Goal: Entertainment & Leisure: Consume media (video, audio)

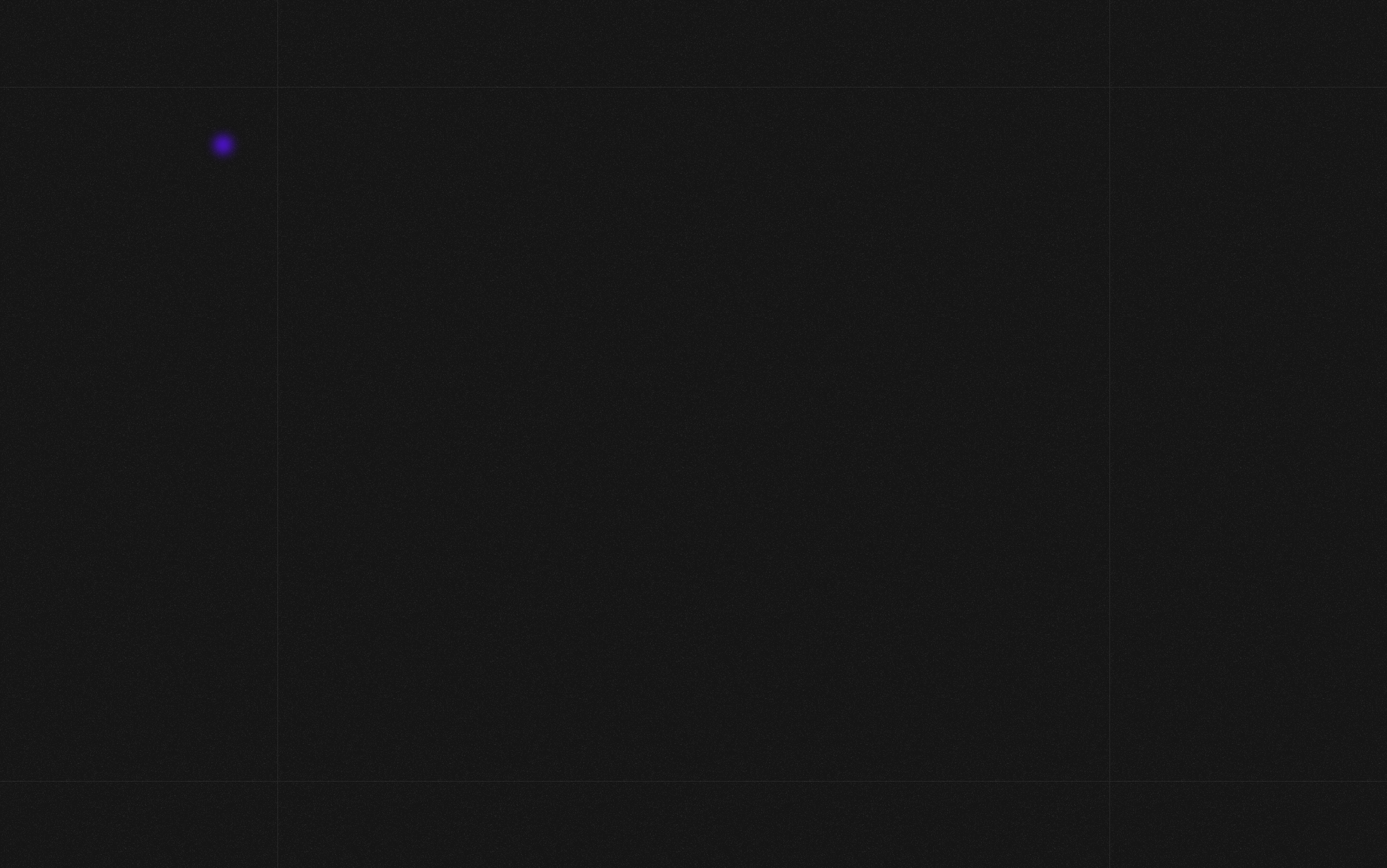
scroll to position [126, 0]
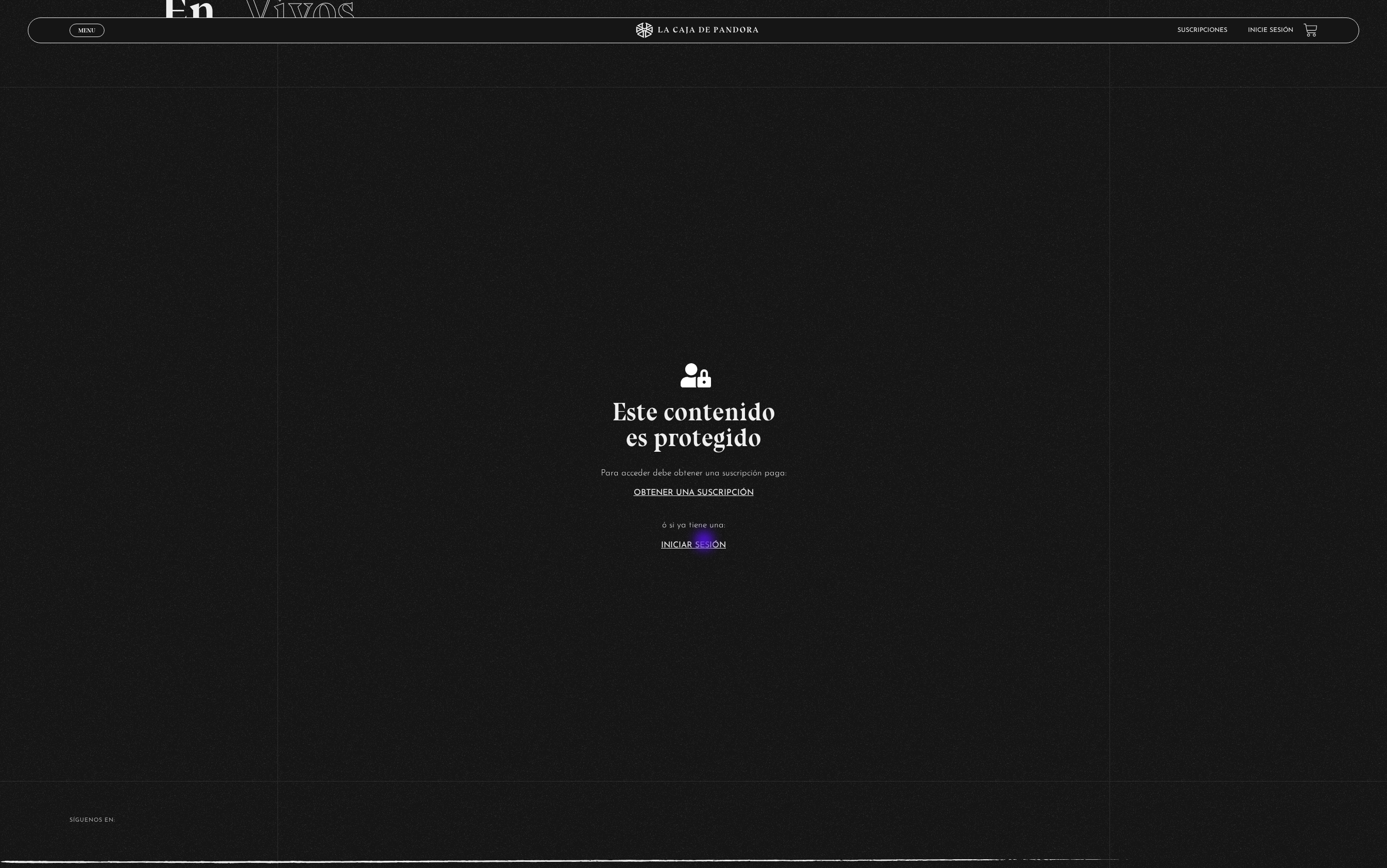
click at [705, 542] on link "Iniciar Sesión" at bounding box center [694, 545] width 65 height 8
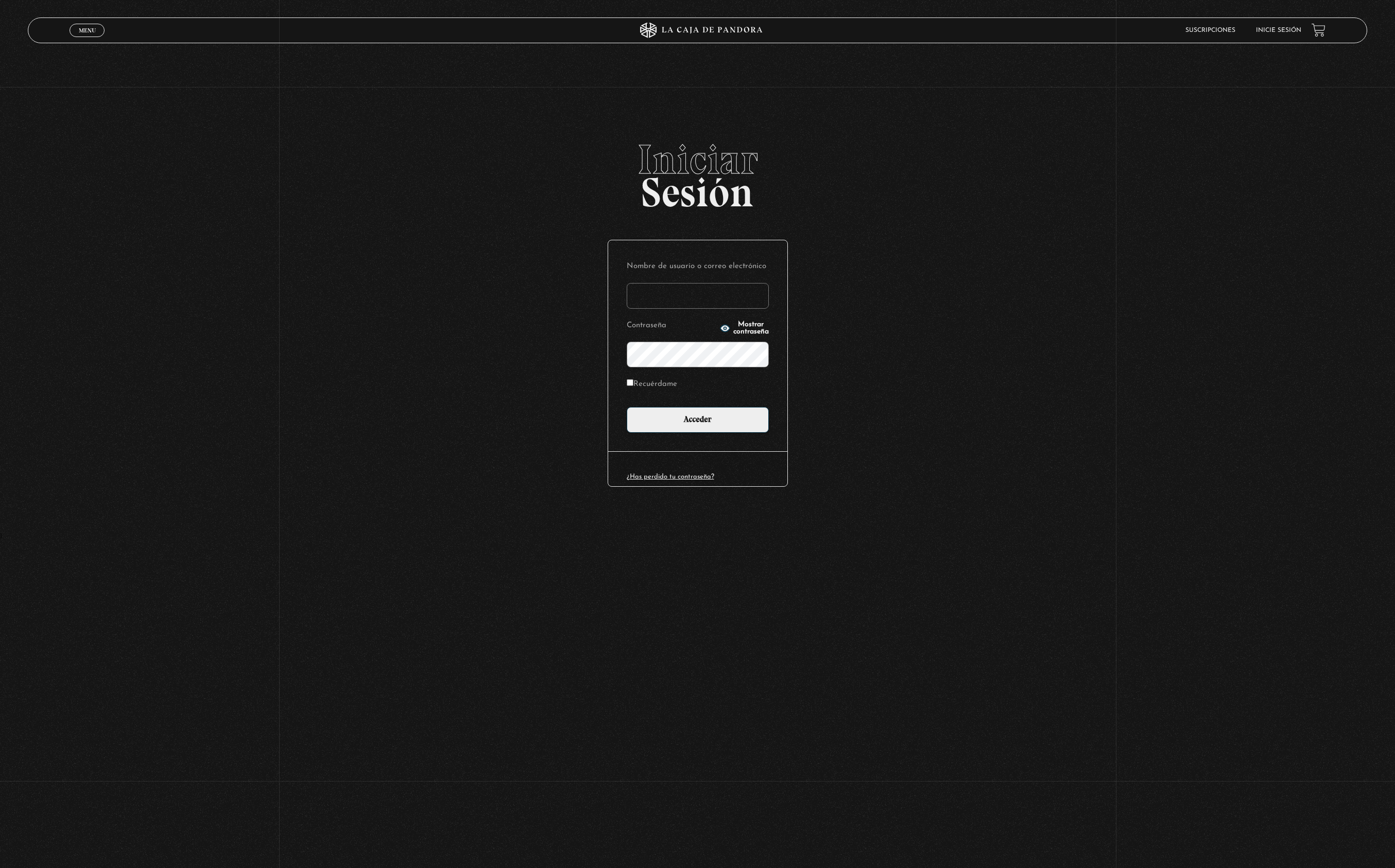
type input "cinthianetro@hotmail.com"
click at [698, 418] on input "Acceder" at bounding box center [698, 420] width 142 height 26
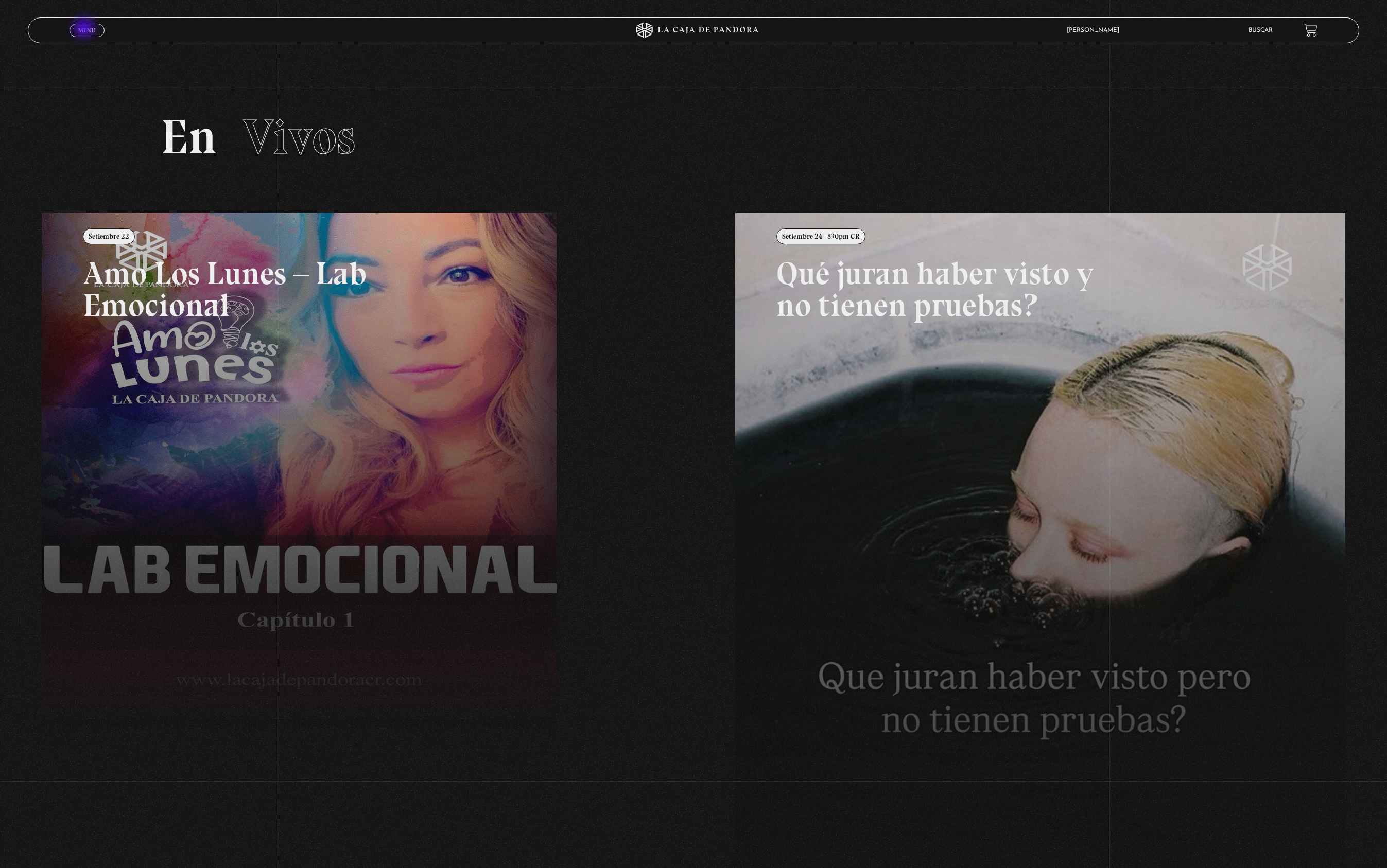
click at [85, 29] on span "Menu" at bounding box center [87, 31] width 17 height 6
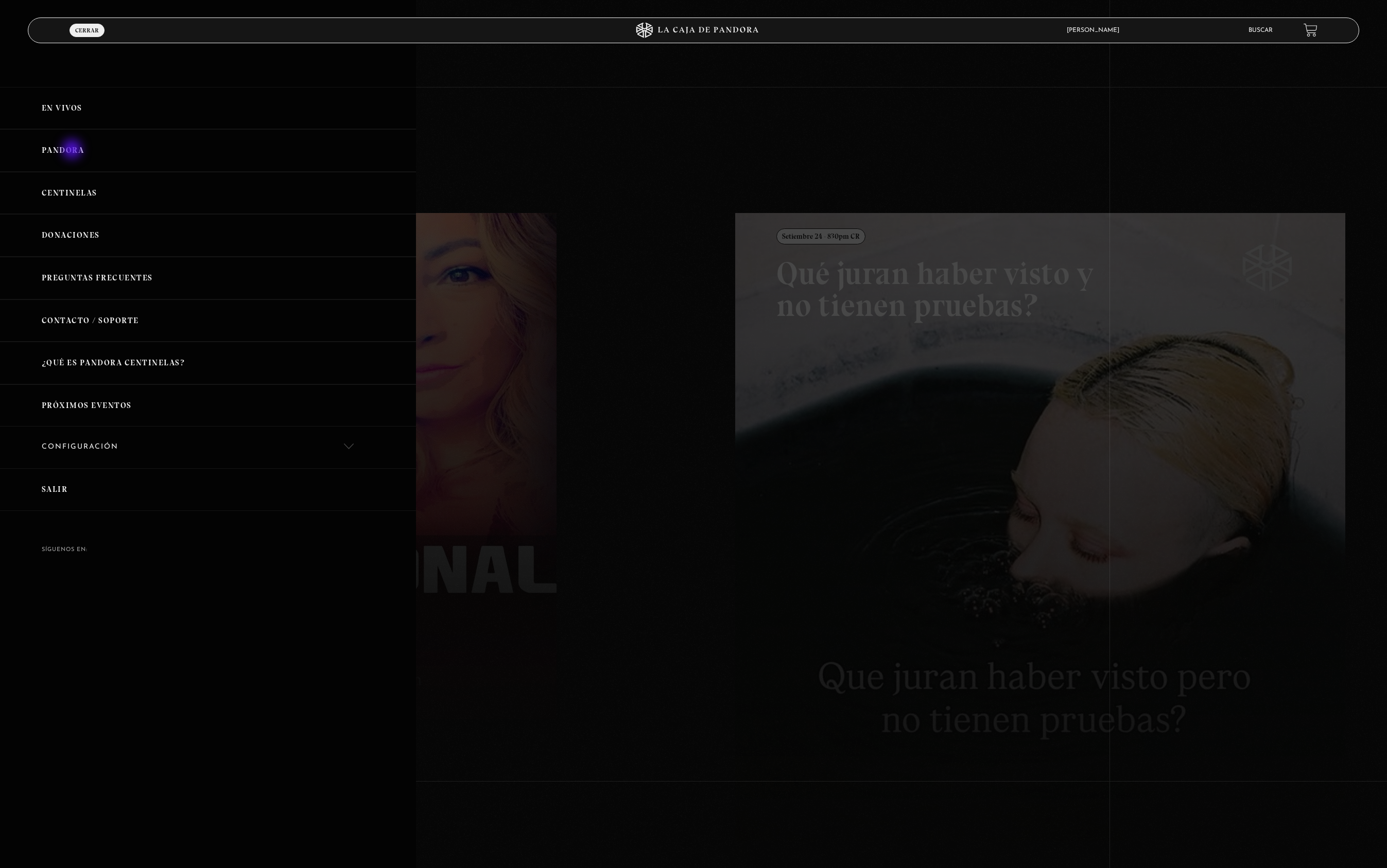
click at [73, 150] on link "Pandora" at bounding box center [208, 151] width 416 height 43
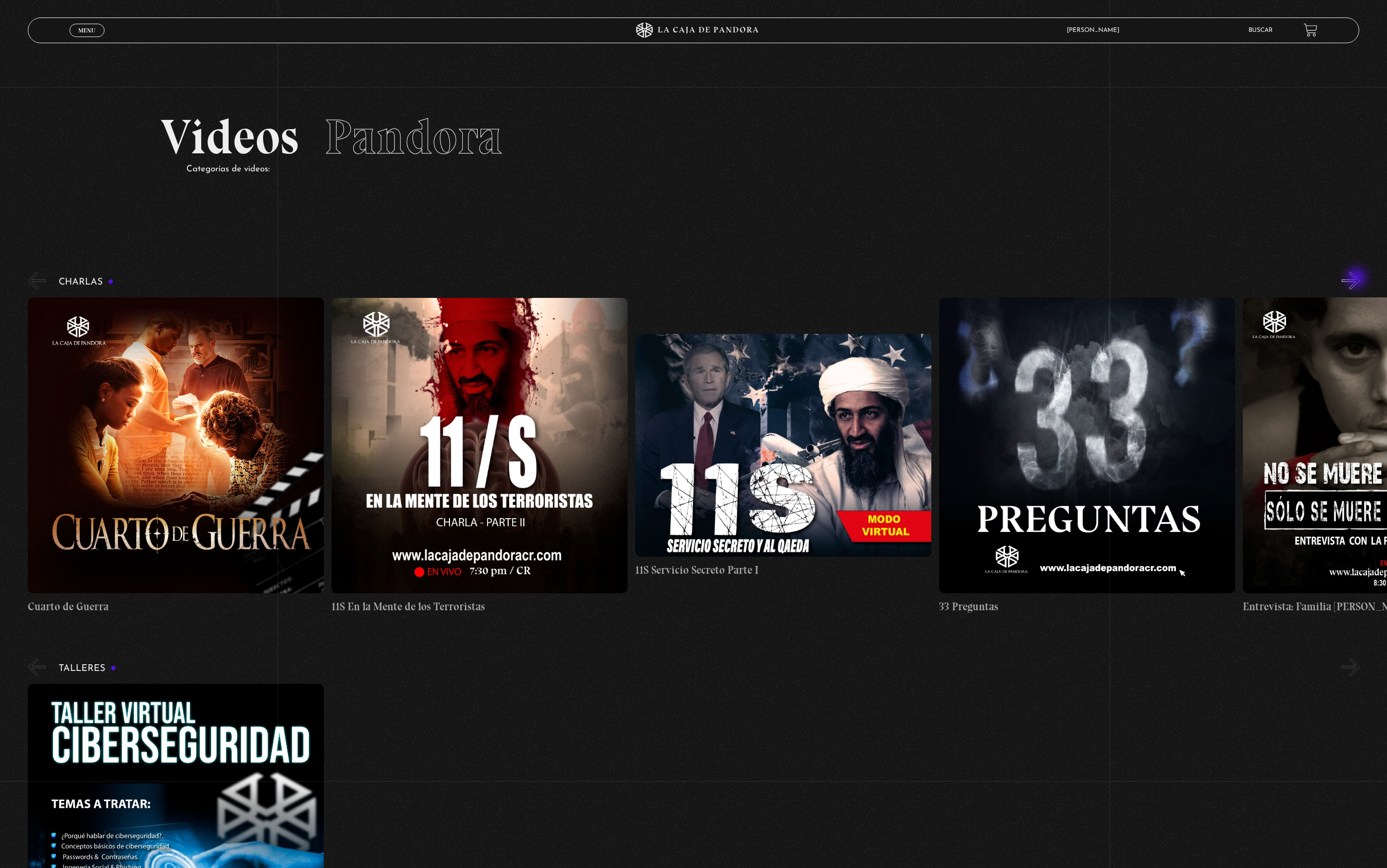
click at [1357, 280] on button "»" at bounding box center [1351, 281] width 18 height 18
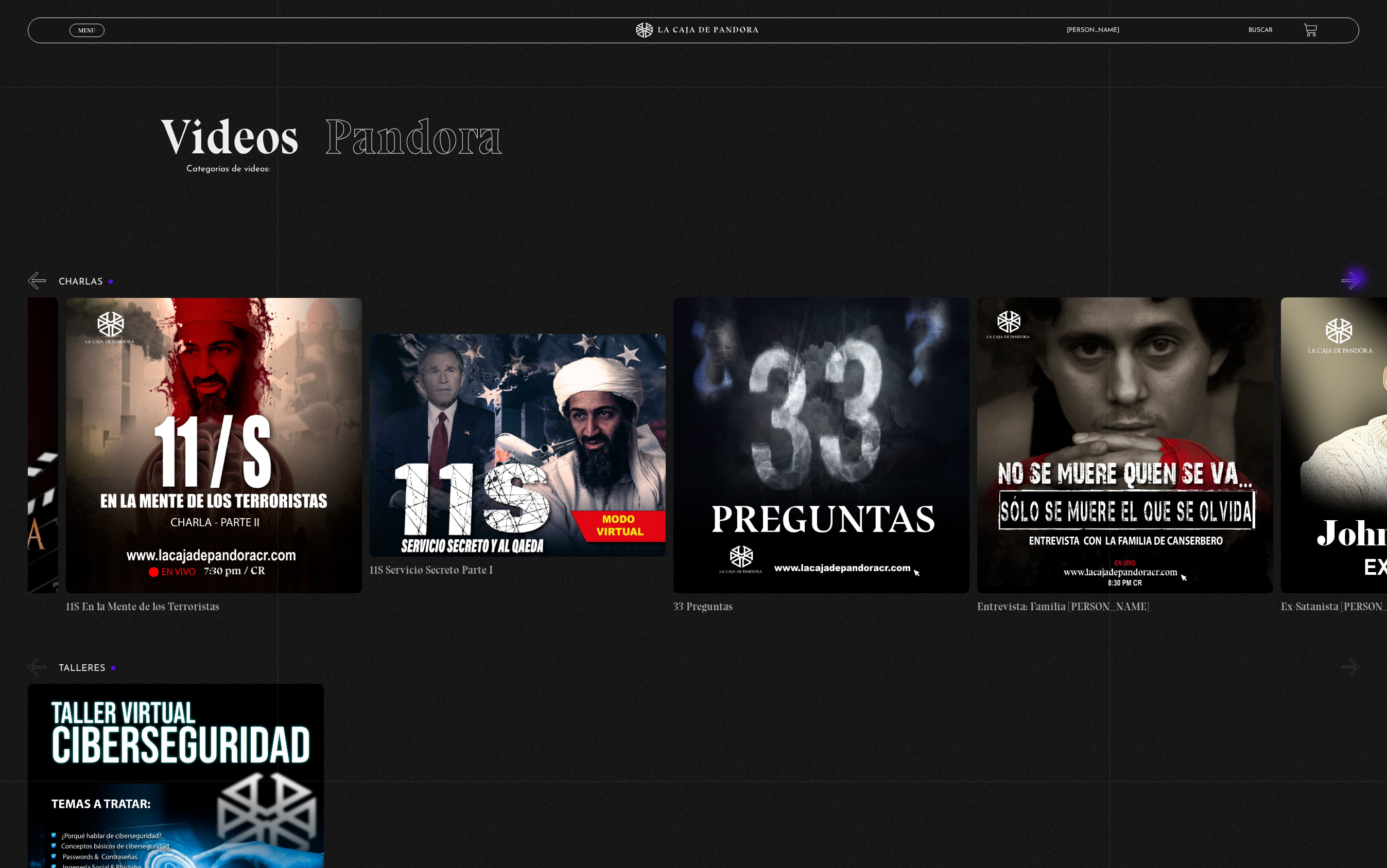
click at [1357, 280] on button "»" at bounding box center [1351, 281] width 18 height 18
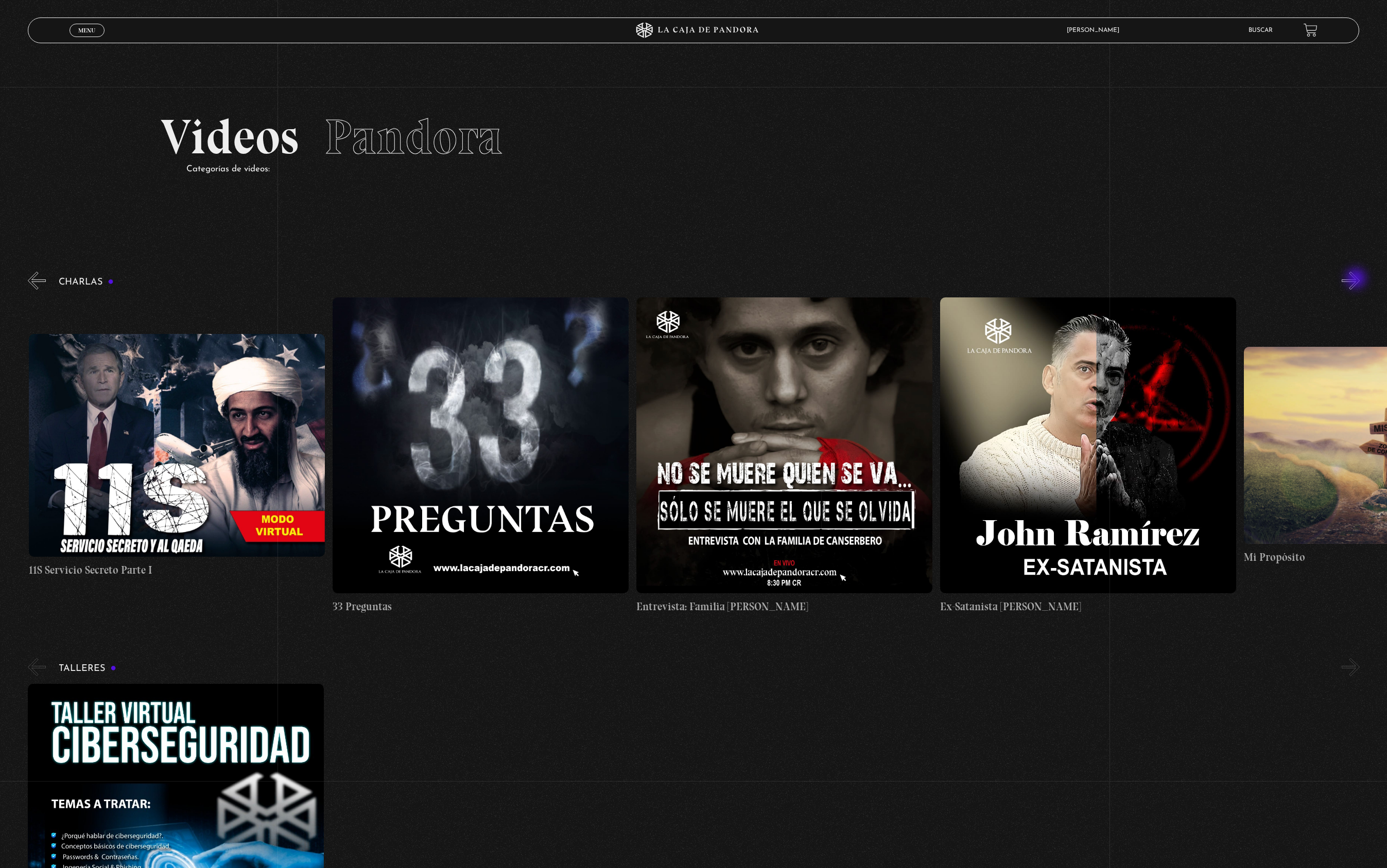
click at [1357, 280] on button "»" at bounding box center [1351, 281] width 18 height 18
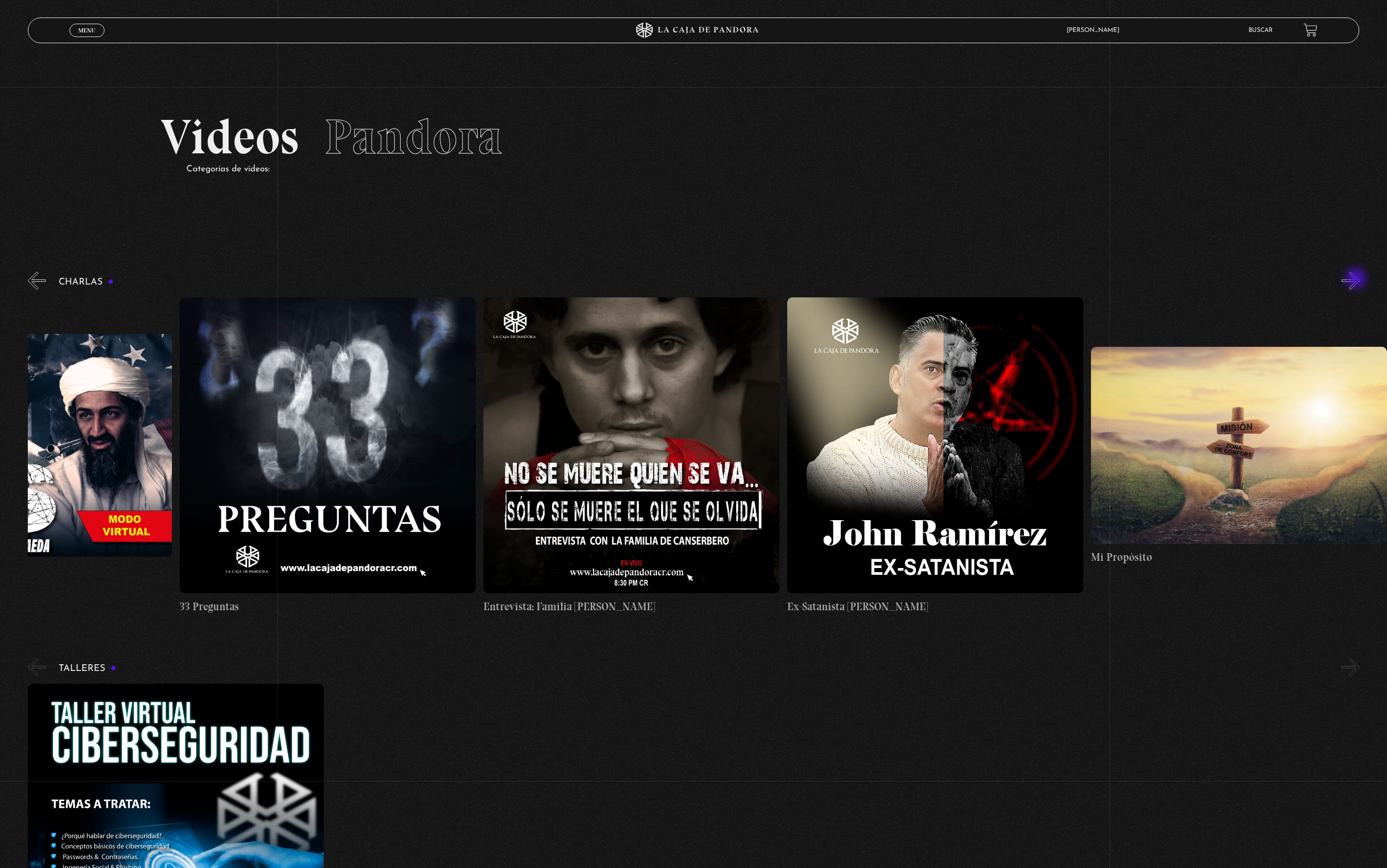
scroll to position [0, 759]
click at [1357, 280] on button "»" at bounding box center [1351, 281] width 18 height 18
click at [43, 281] on button "«" at bounding box center [37, 281] width 18 height 18
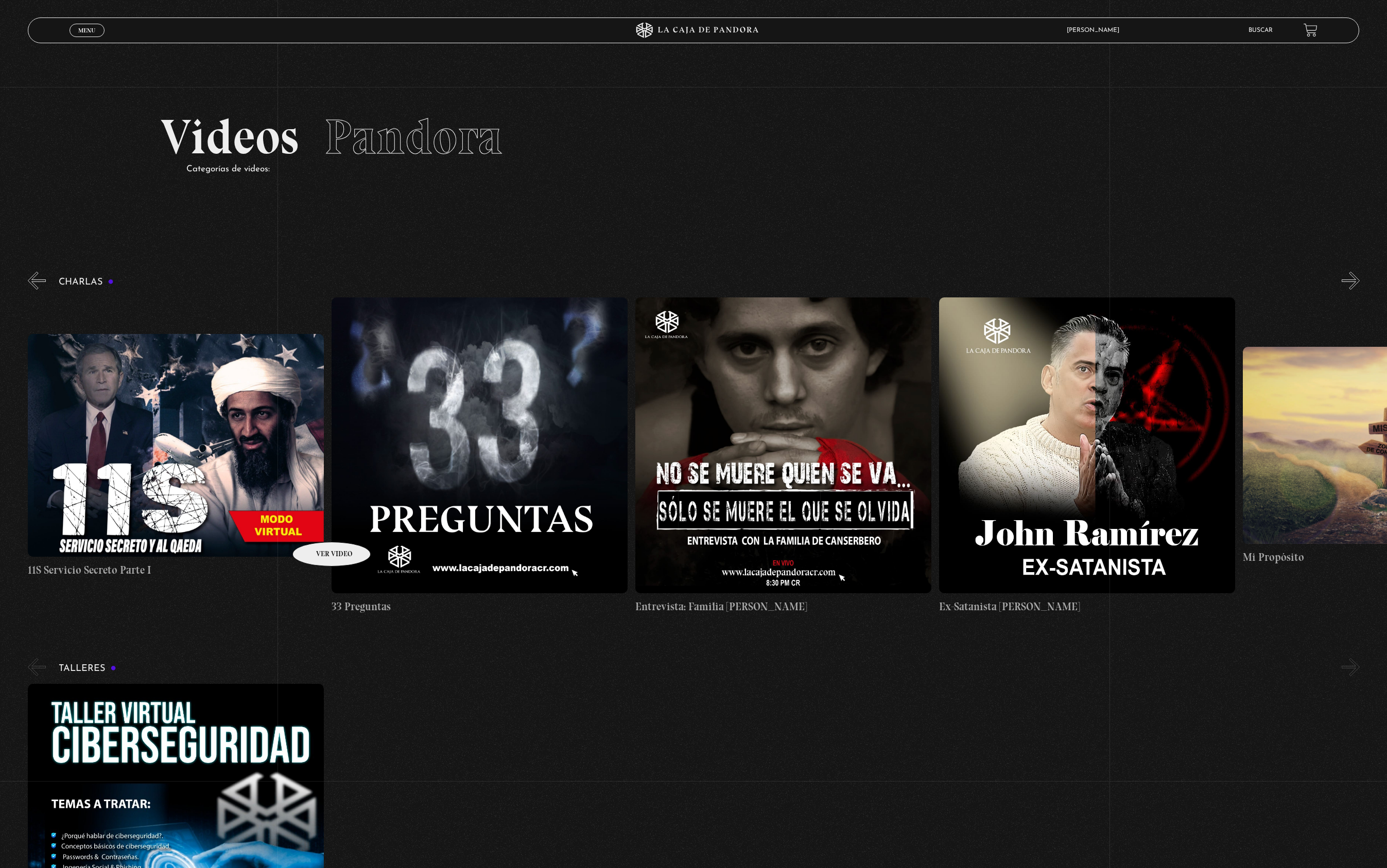
scroll to position [0, 608]
click at [163, 435] on figure at bounding box center [175, 445] width 296 height 223
